Goal: Find specific page/section

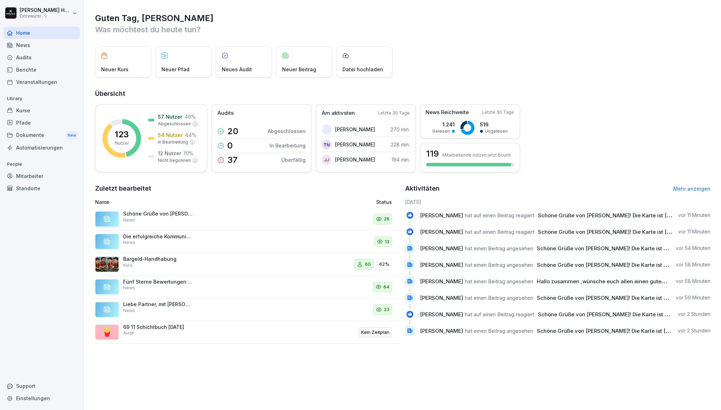
click at [35, 133] on div "Dokumente New" at bounding box center [42, 135] width 77 height 13
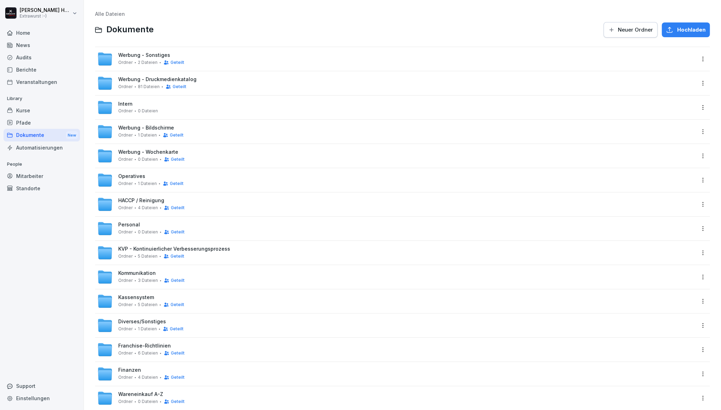
click at [119, 81] on span "Werbung - Druckmedienkatalog" at bounding box center [157, 80] width 78 height 6
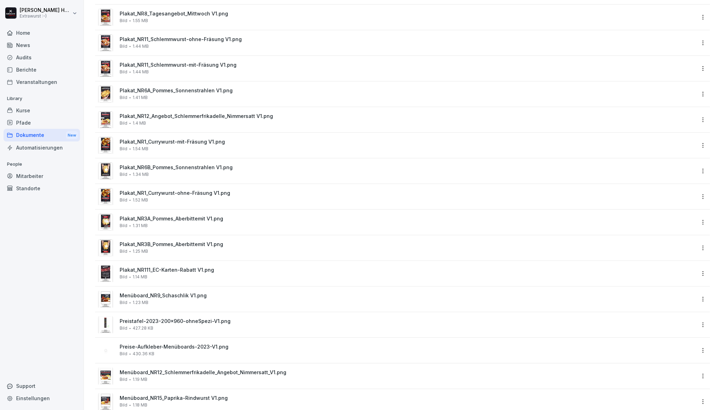
scroll to position [749, 0]
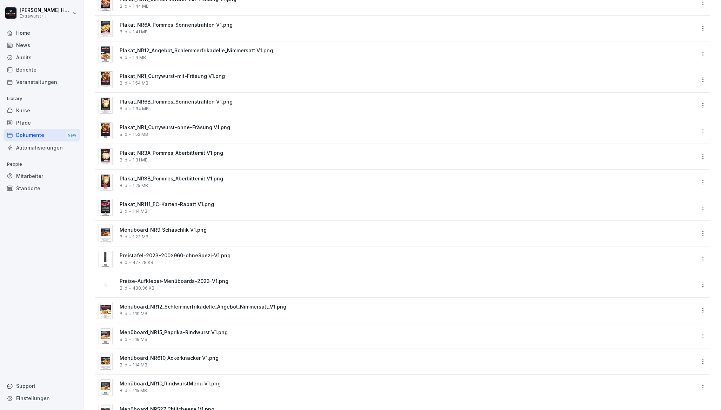
click at [181, 179] on span "Plakat_NR3B_Pommes_Aberbittemit V1.png" at bounding box center [408, 179] width 576 height 6
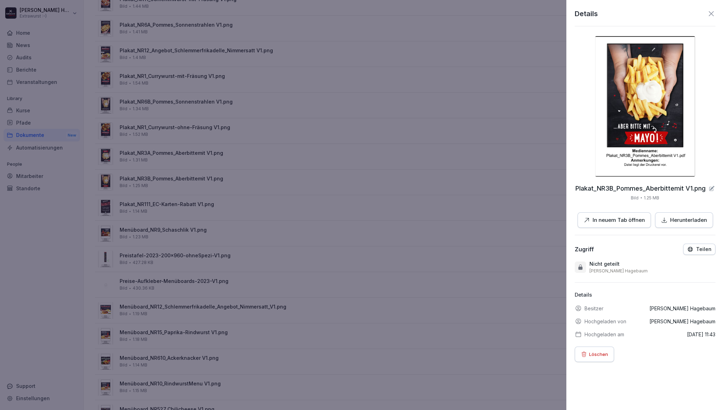
click at [137, 188] on div at bounding box center [360, 205] width 721 height 410
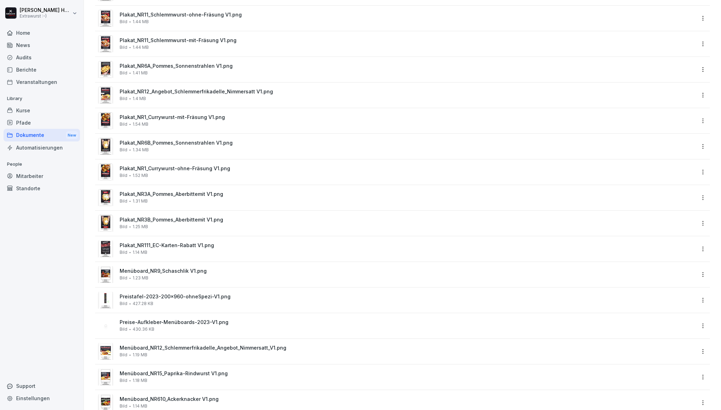
scroll to position [655, 0]
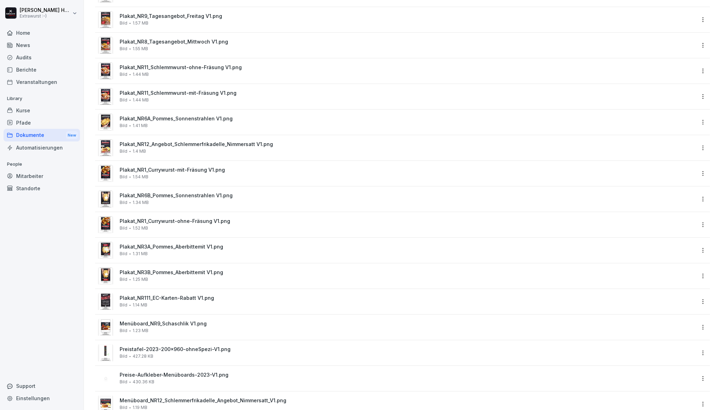
click at [153, 66] on span "Plakat_NR11_Schlemmwurst-ohne-Fräsung V1.png" at bounding box center [408, 68] width 576 height 6
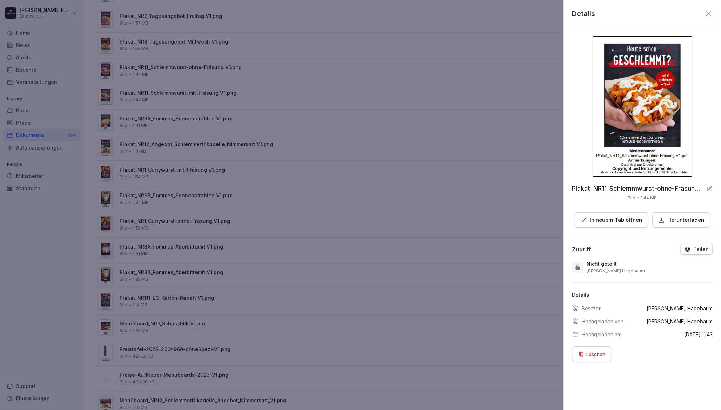
click at [705, 14] on icon at bounding box center [709, 13] width 8 height 8
